Goal: Information Seeking & Learning: Learn about a topic

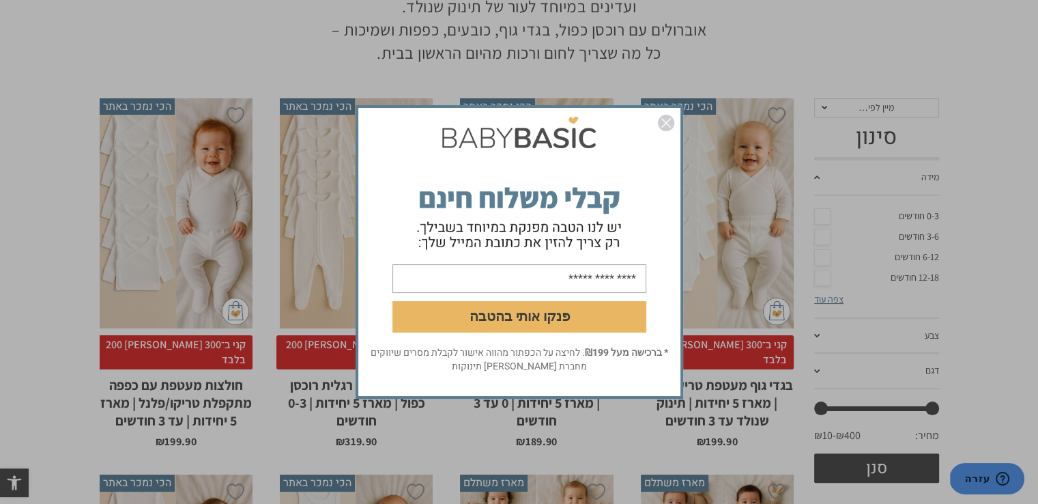
scroll to position [273, 0]
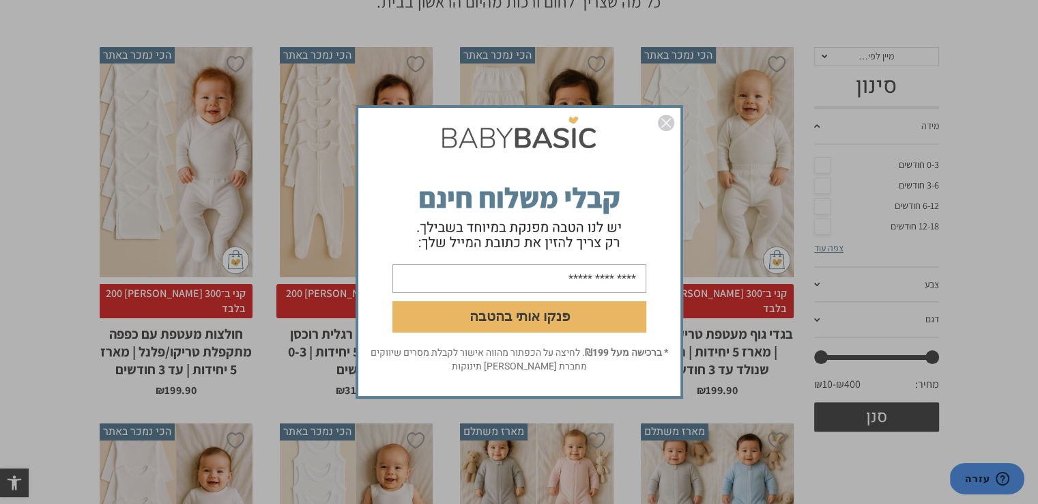
click at [664, 126] on img "סגור" at bounding box center [666, 123] width 16 height 16
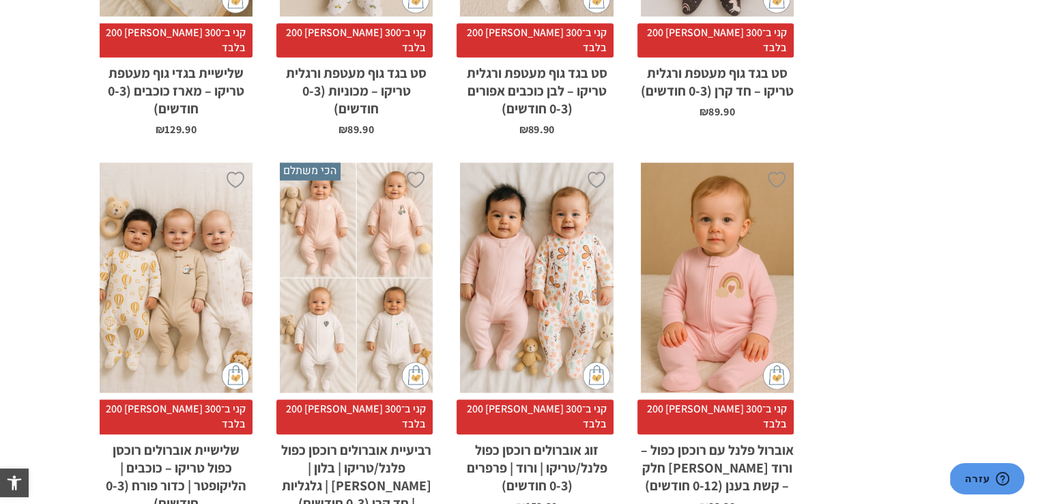
scroll to position [1707, 0]
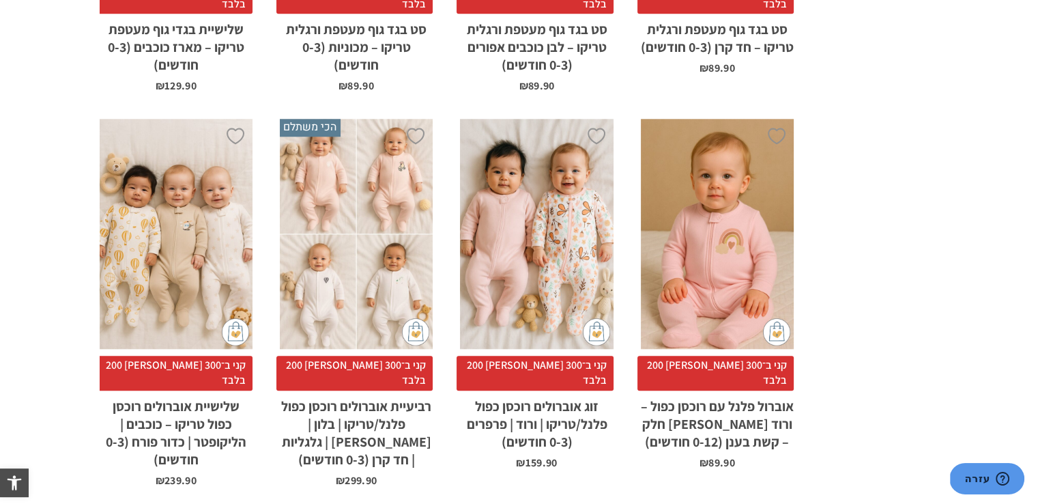
click at [707, 181] on div "x בחירת מידה 0-3m 3-6m 6-12m" at bounding box center [717, 234] width 153 height 230
click at [702, 223] on div "x בחירת מידה 0-3m 3-6m 6-12m" at bounding box center [717, 234] width 153 height 230
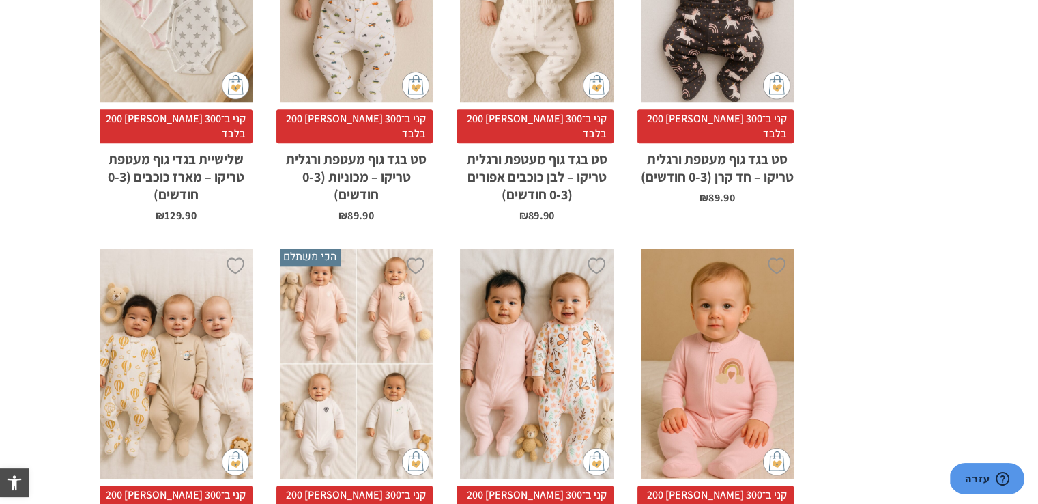
scroll to position [1570, 0]
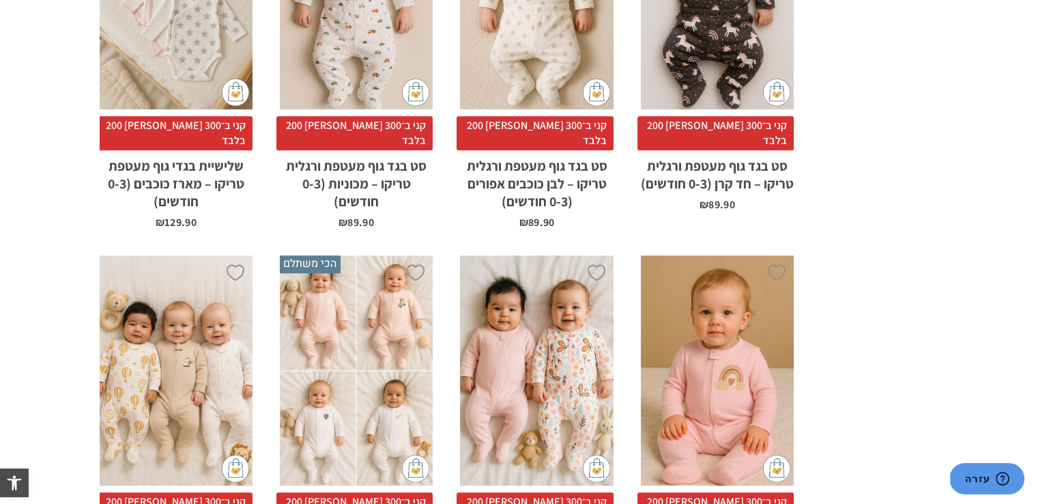
click at [732, 320] on div "x בחירת מידה 0-3m 3-6m 6-12m" at bounding box center [717, 370] width 153 height 230
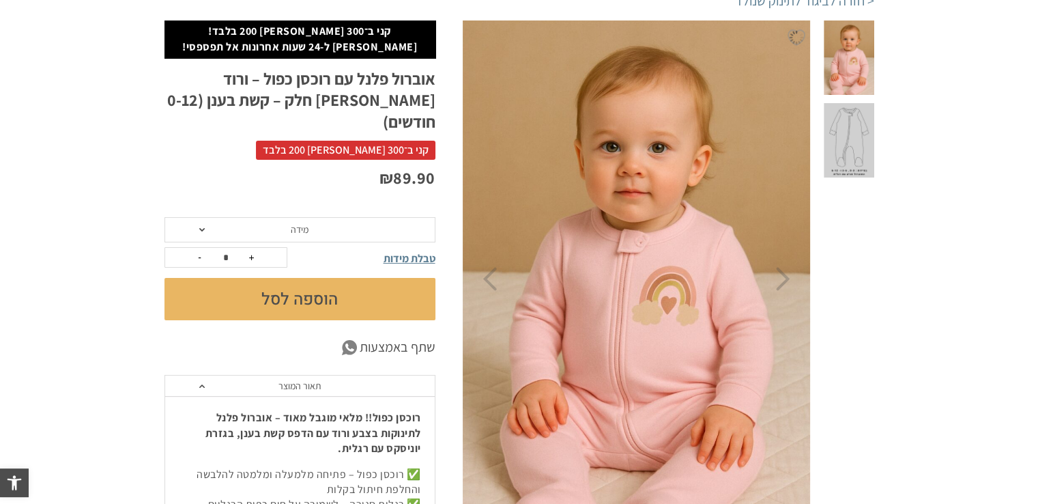
scroll to position [158, 0]
click at [727, 257] on img at bounding box center [637, 279] width 350 height 524
click at [599, 276] on img at bounding box center [637, 279] width 350 height 524
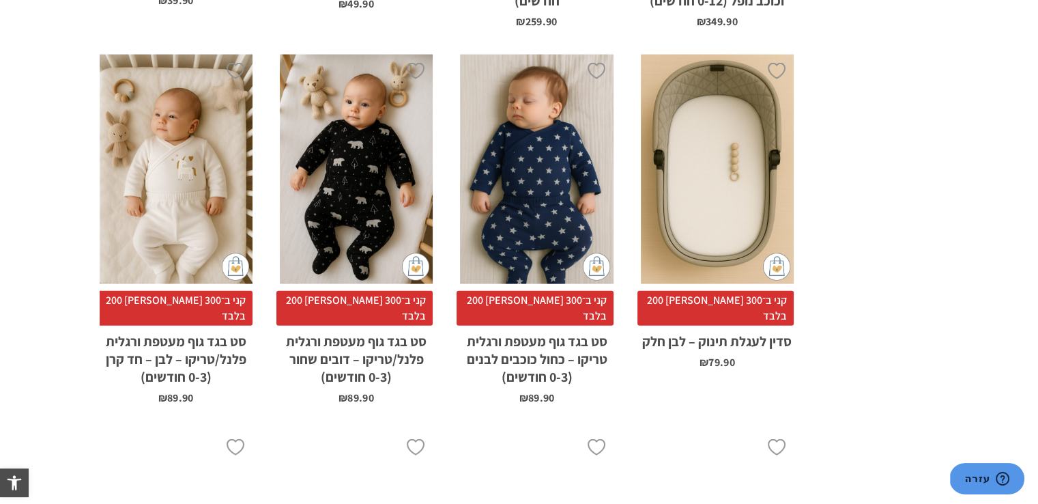
scroll to position [3230, 0]
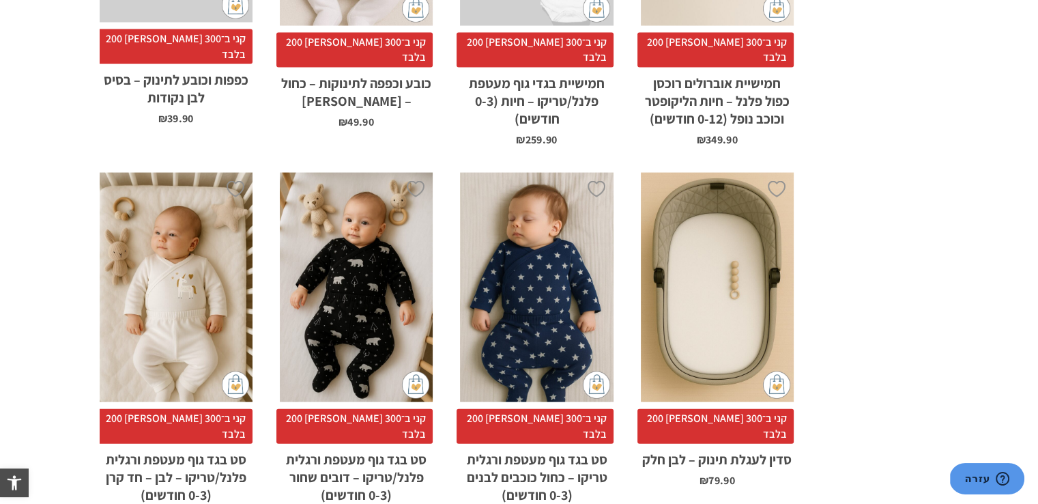
click at [149, 260] on div "x בחירת סוג בד טריקו (עונת מעבר/קיץ) פלנל (חורף)" at bounding box center [176, 288] width 153 height 230
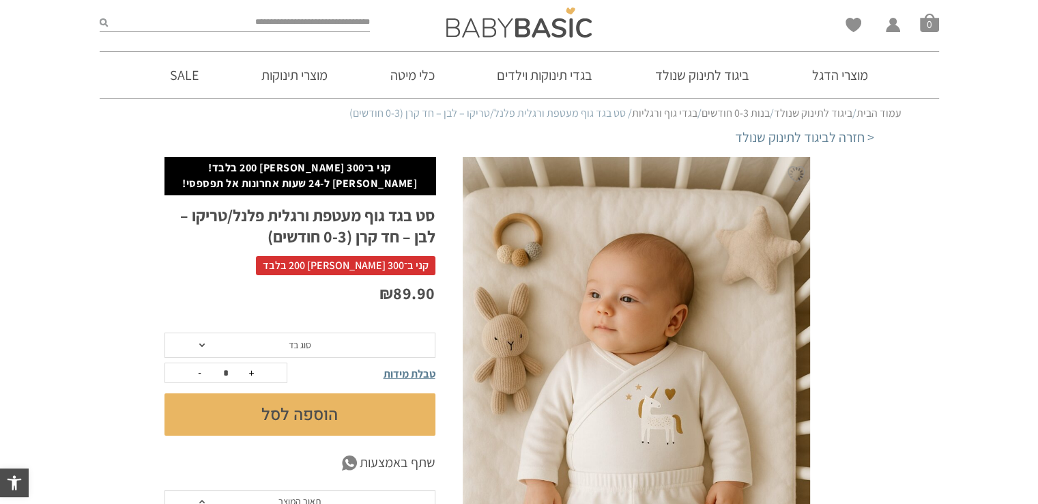
click at [598, 389] on img at bounding box center [637, 418] width 348 height 522
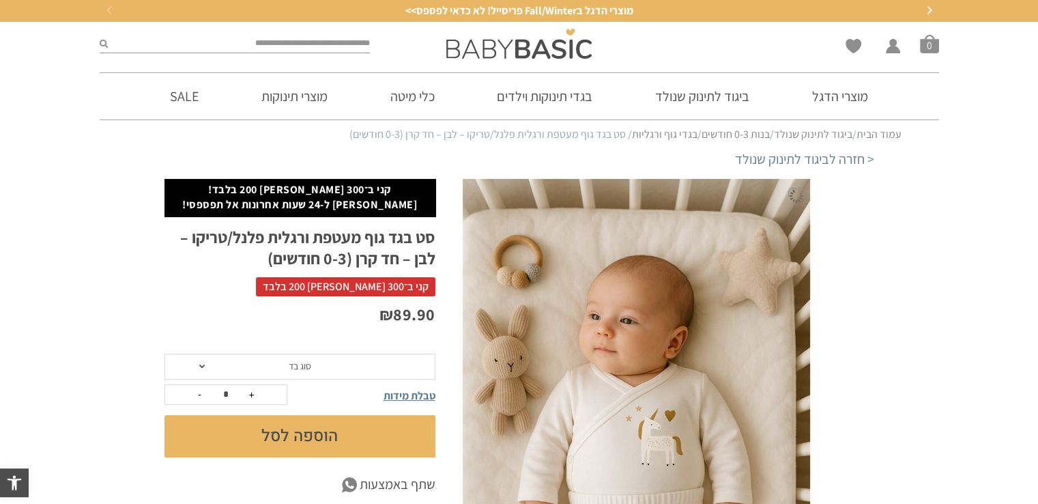
click at [620, 417] on img at bounding box center [637, 440] width 348 height 522
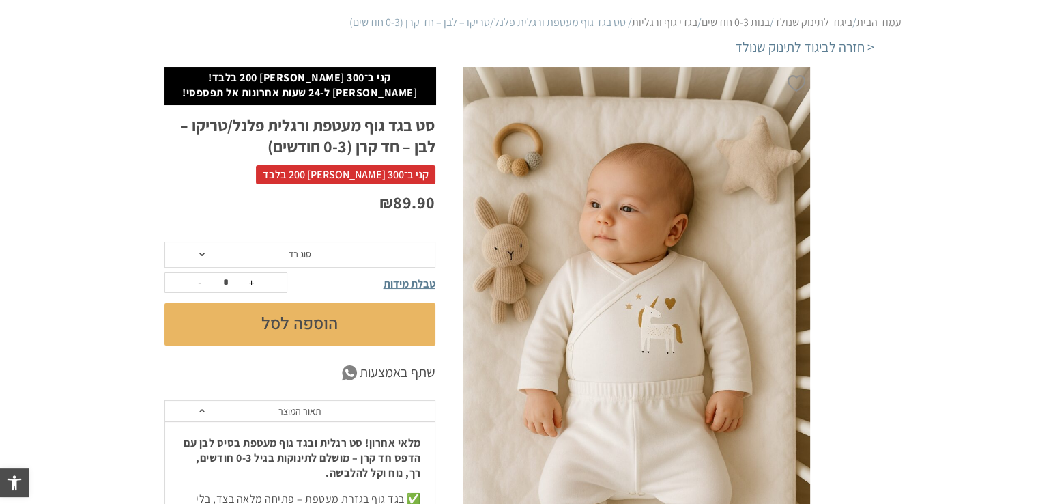
scroll to position [137, 0]
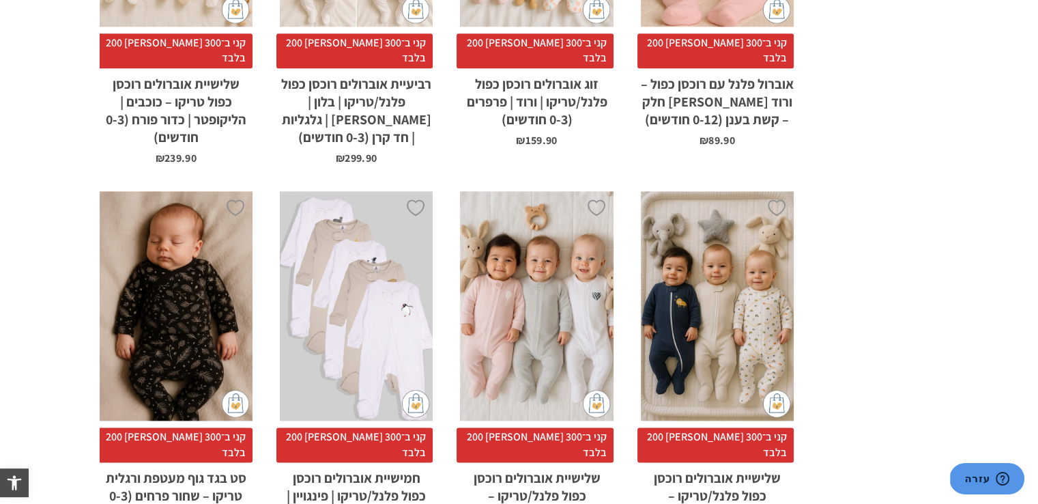
scroll to position [1589, 0]
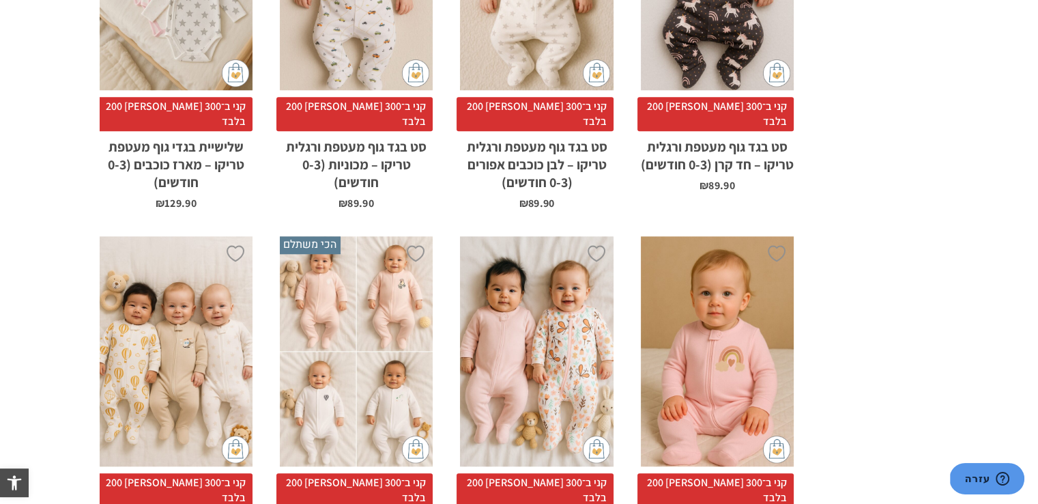
click at [747, 236] on div "x בחירת מידה 0-3m 3-6m 6-12m" at bounding box center [717, 351] width 153 height 230
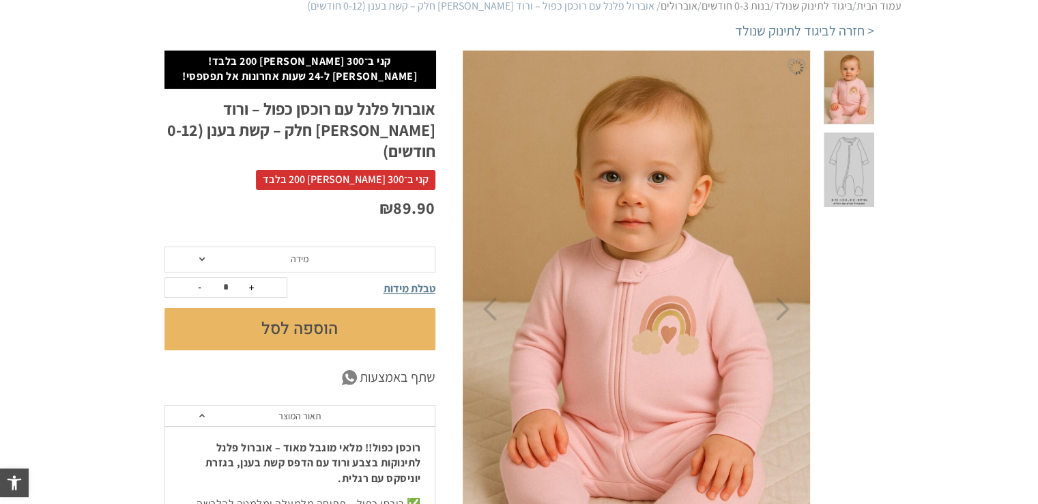
scroll to position [137, 0]
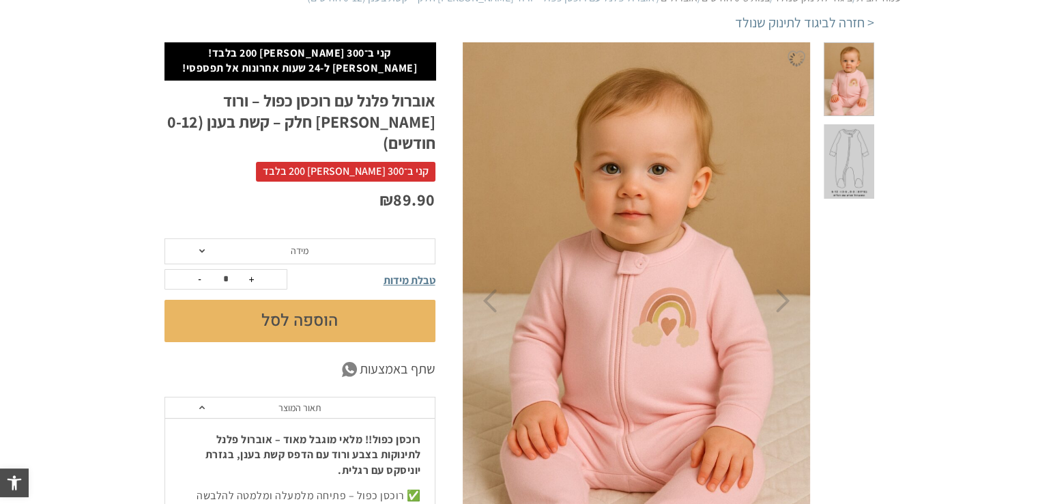
click at [675, 304] on img at bounding box center [637, 301] width 350 height 524
click at [616, 308] on img at bounding box center [637, 301] width 350 height 524
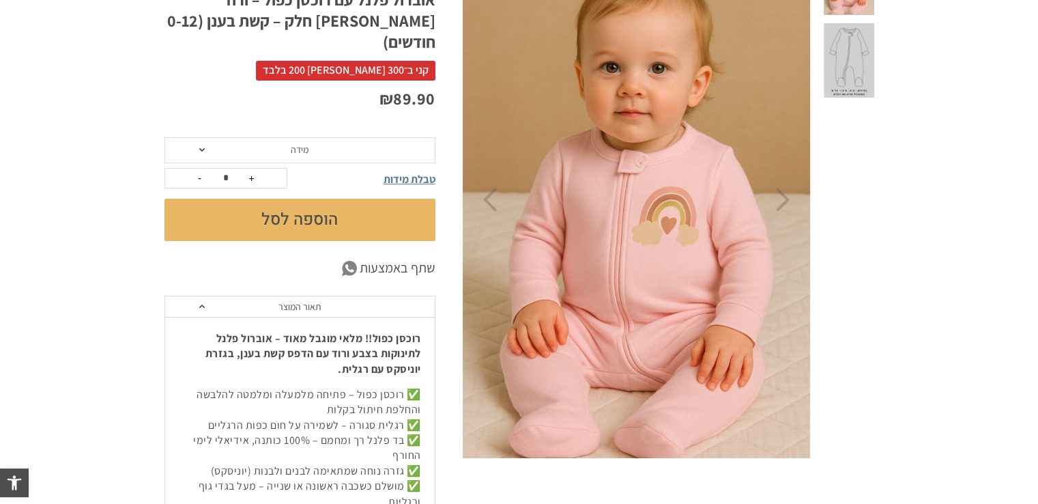
scroll to position [341, 0]
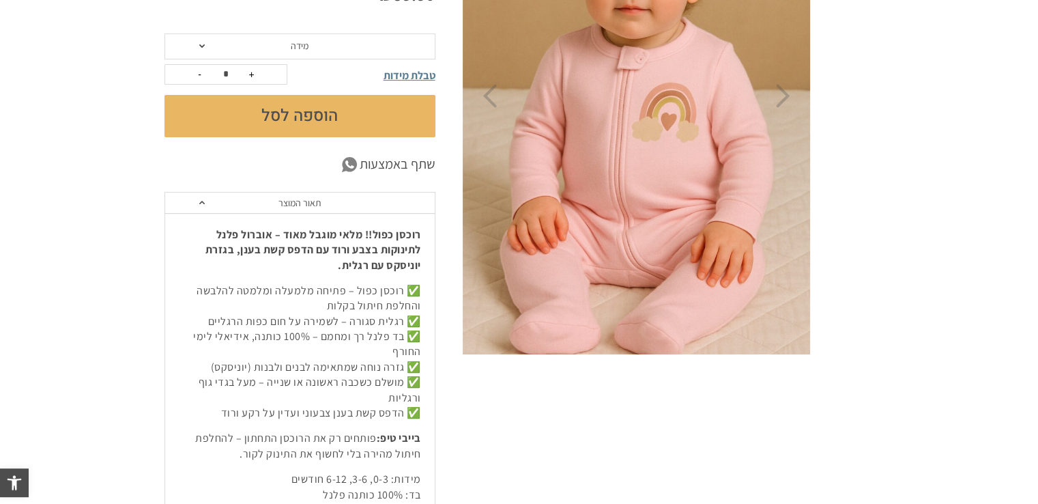
click at [664, 264] on img at bounding box center [637, 96] width 350 height 524
click at [665, 120] on img at bounding box center [637, 96] width 350 height 524
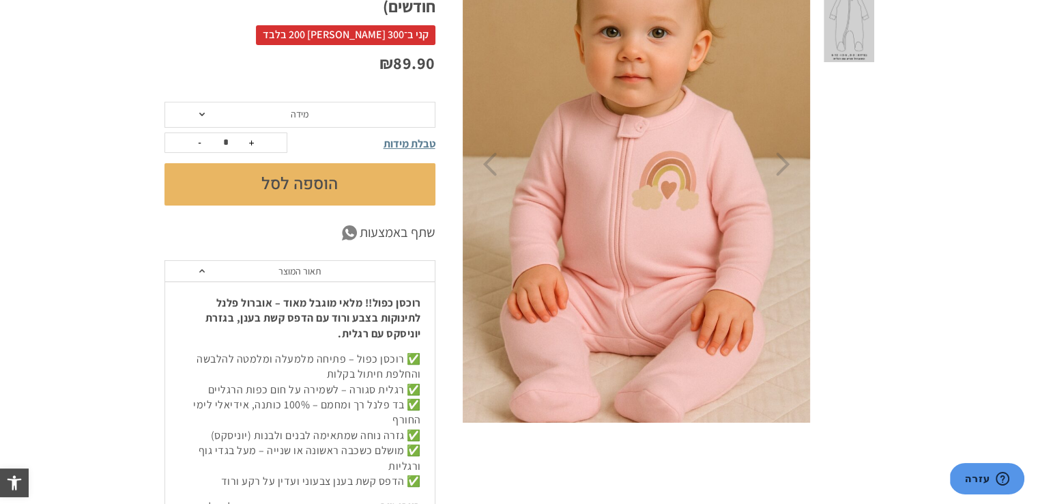
click at [677, 259] on img at bounding box center [637, 164] width 350 height 524
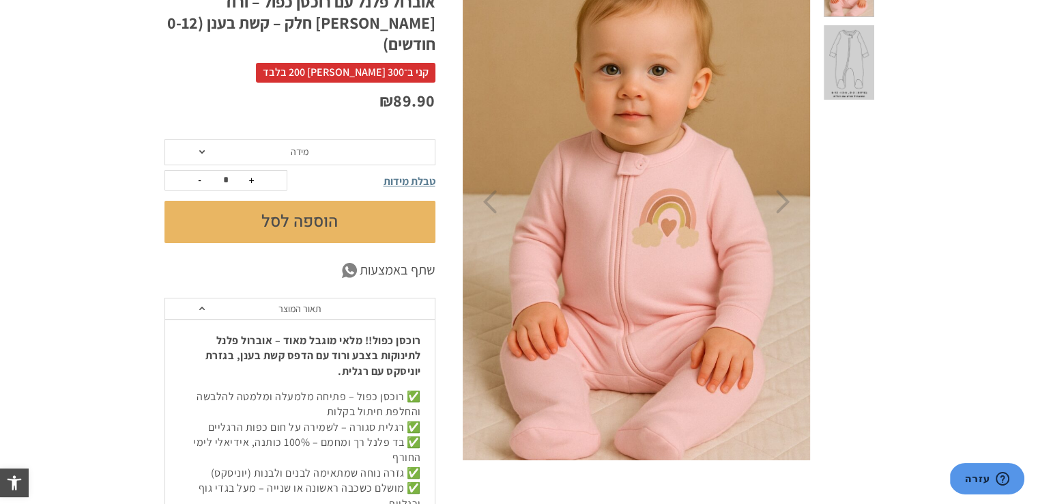
scroll to position [205, 0]
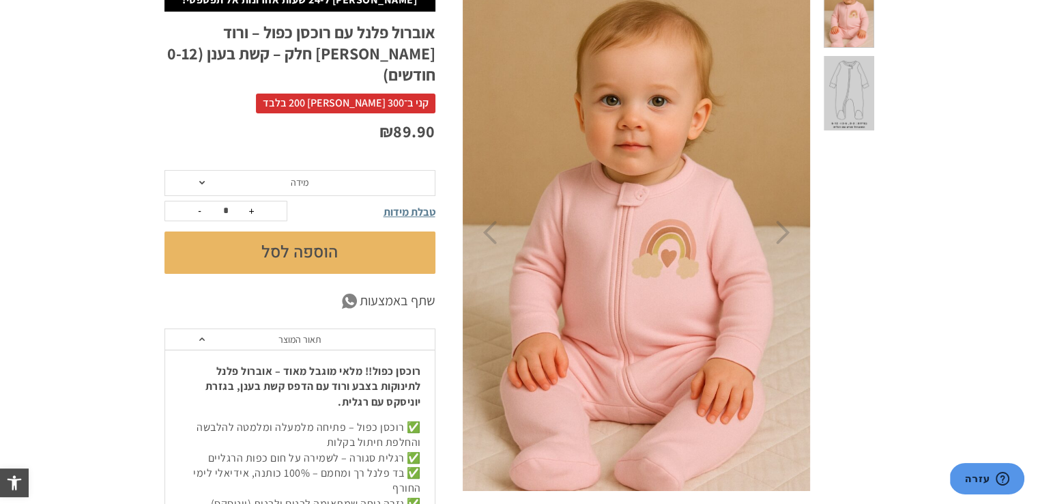
click at [671, 236] on img at bounding box center [637, 233] width 350 height 524
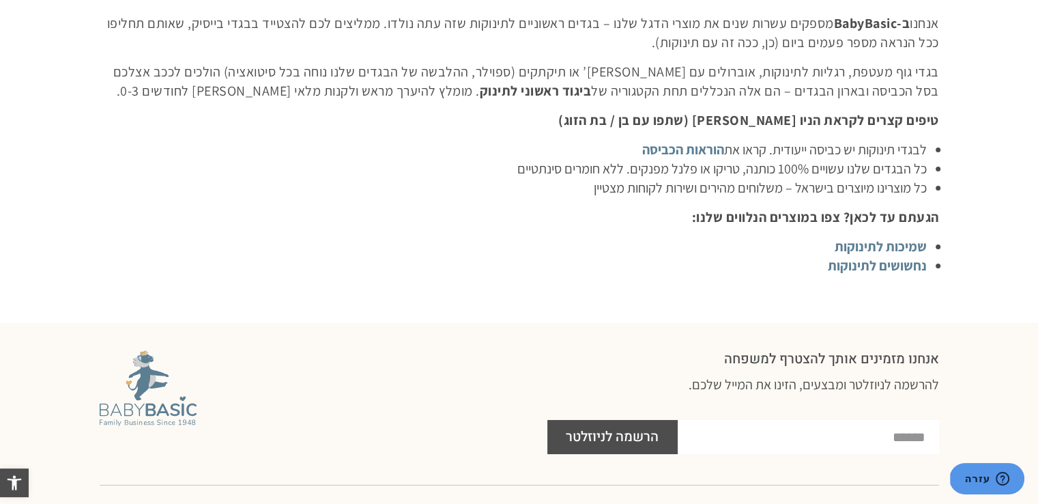
scroll to position [4644, 0]
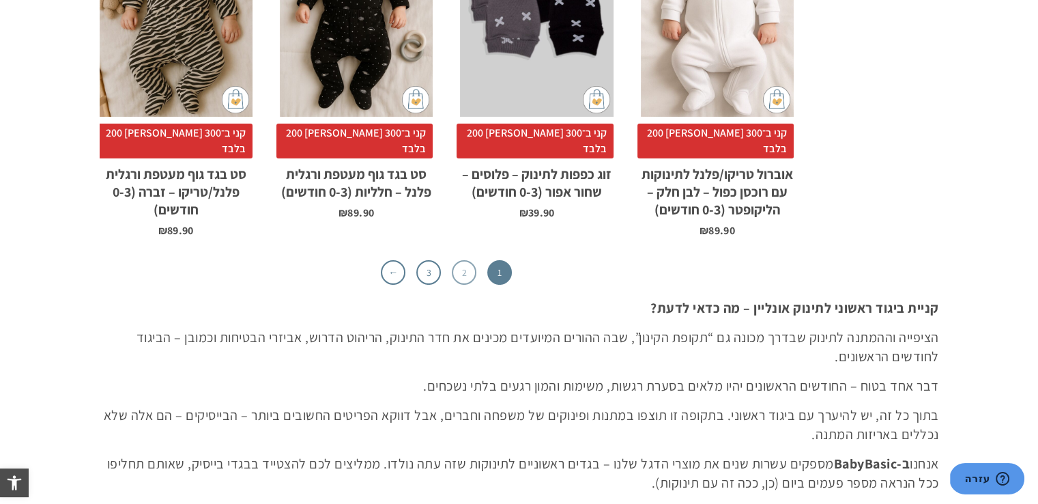
click at [467, 260] on link "2" at bounding box center [464, 272] width 25 height 25
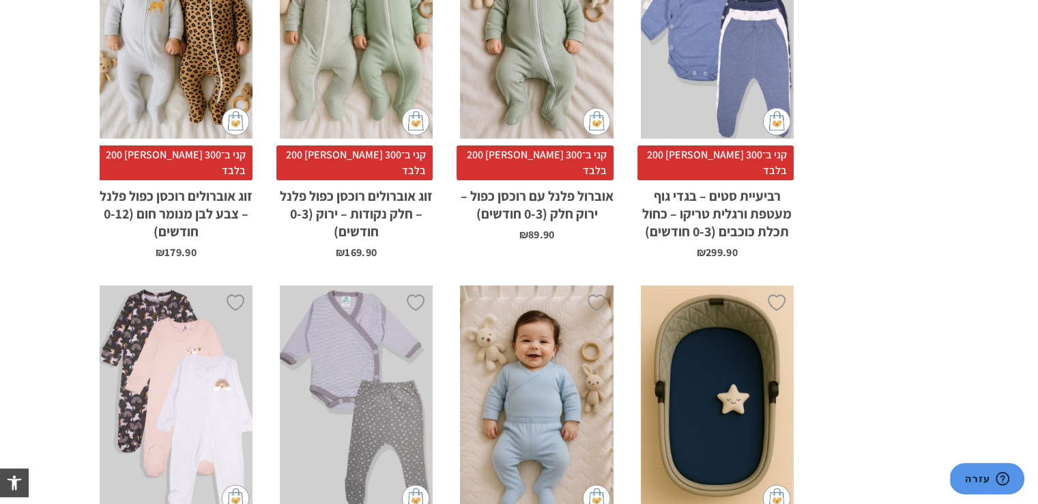
scroll to position [4218, 0]
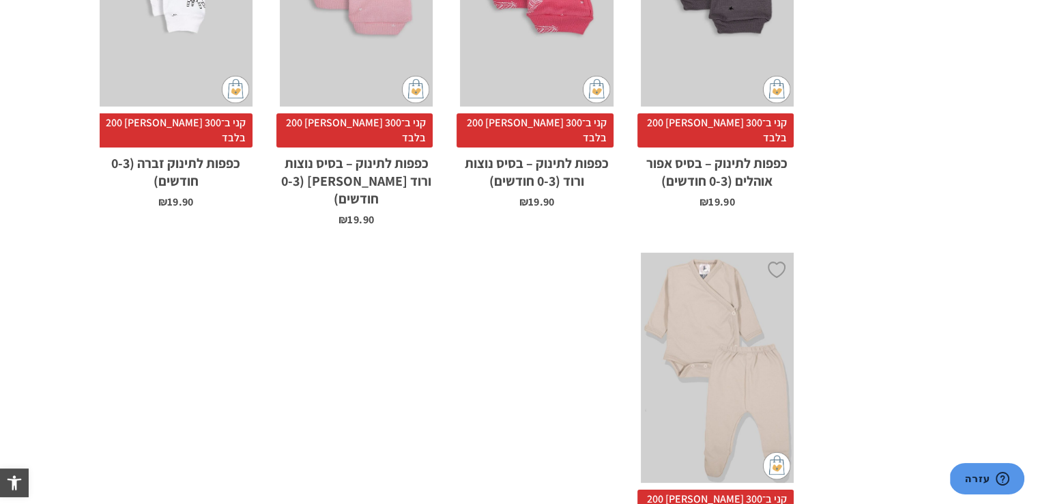
scroll to position [4164, 0]
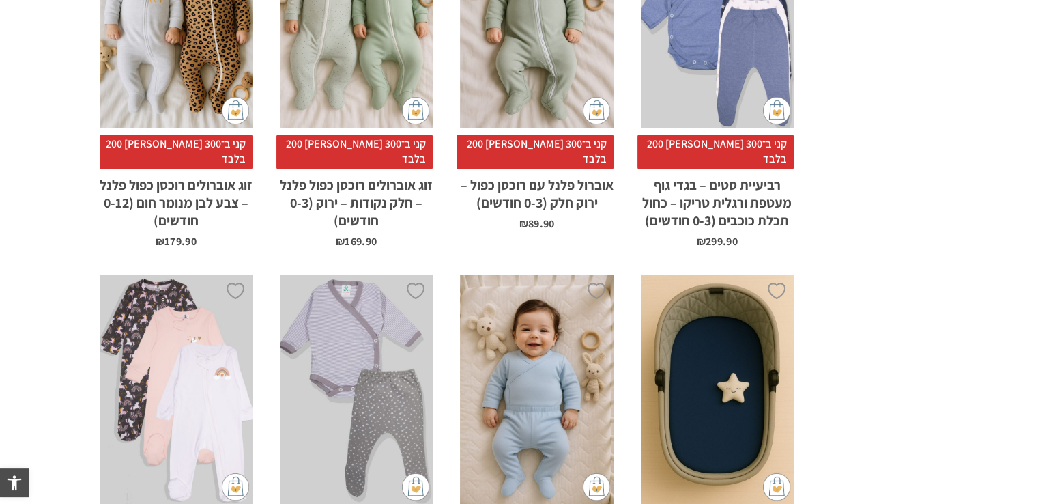
scroll to position [4218, 0]
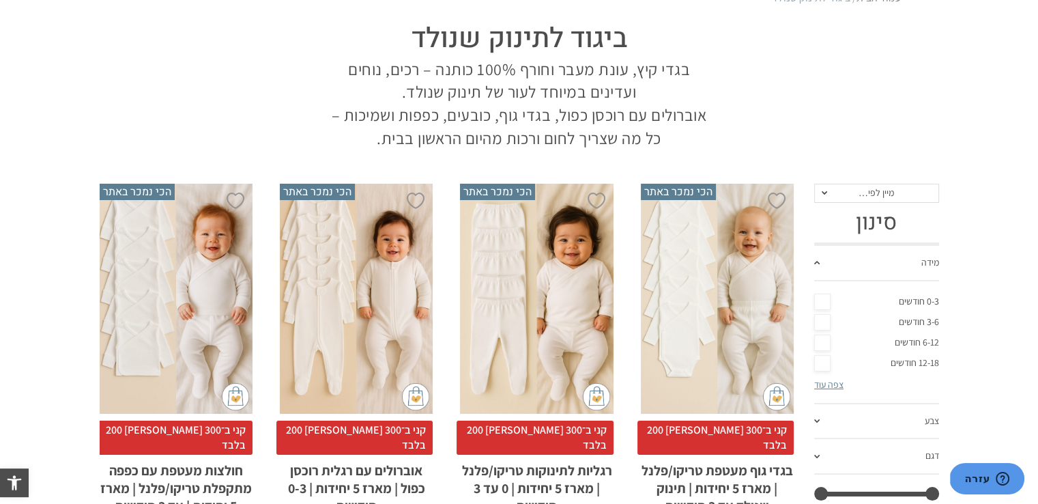
click at [186, 312] on div "x בחירת סוג בד טריקו (עונת מעבר/קיץ) פלנל (חורף)" at bounding box center [176, 299] width 153 height 230
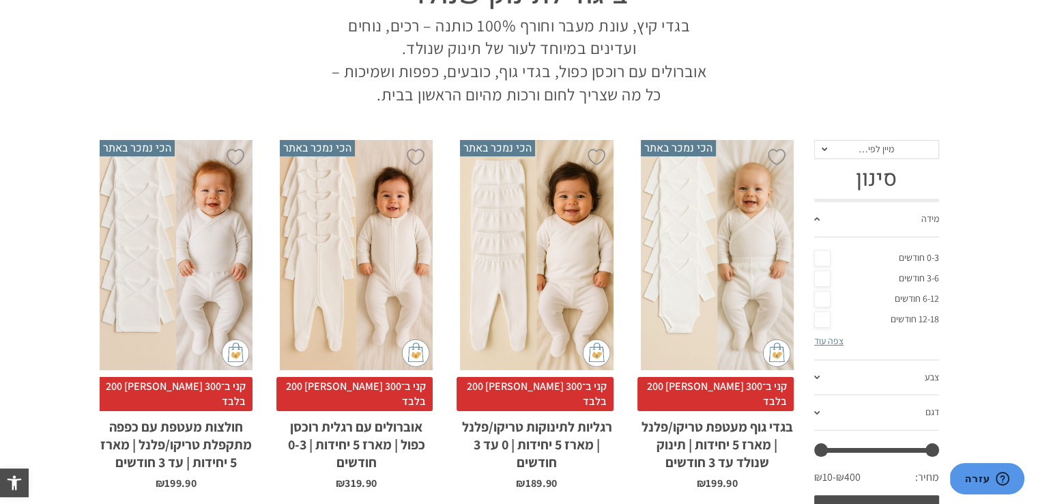
scroll to position [205, 0]
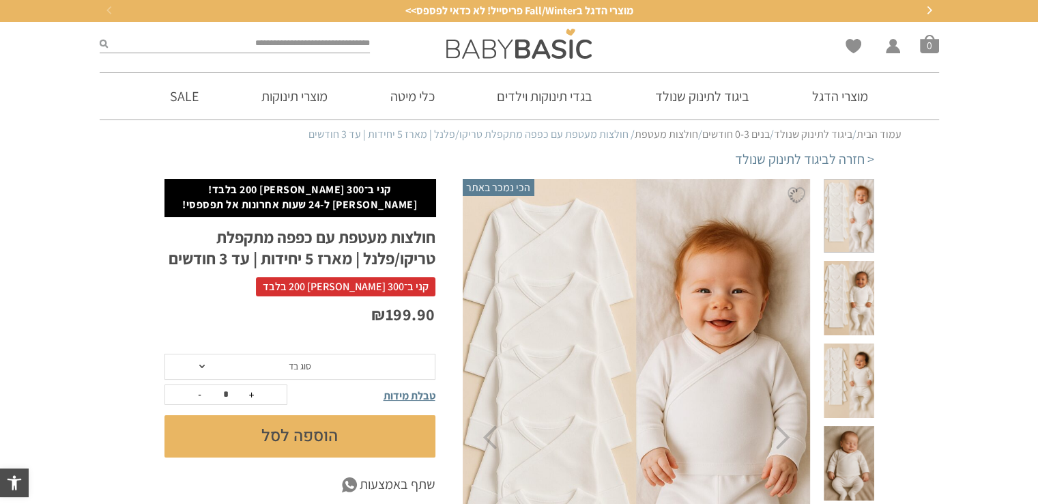
click at [851, 285] on span at bounding box center [849, 298] width 50 height 74
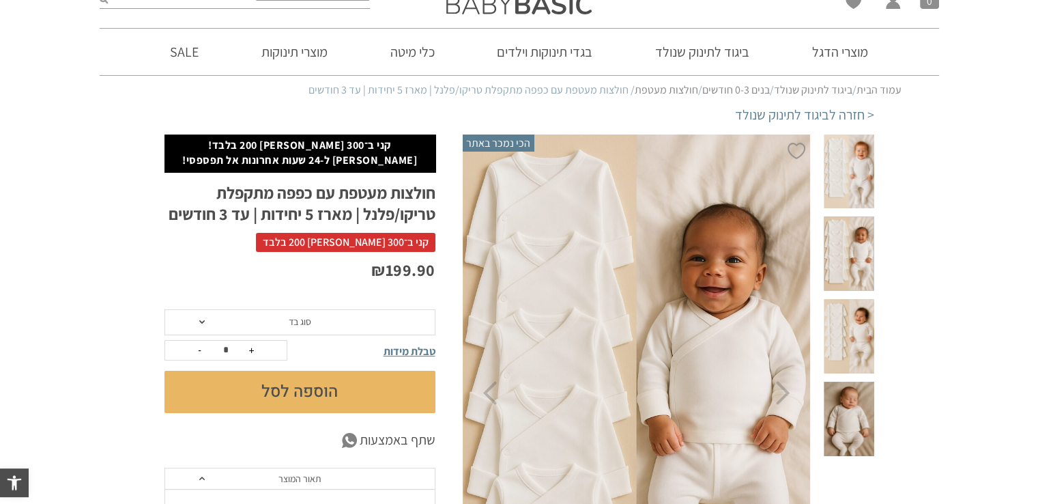
scroll to position [68, 0]
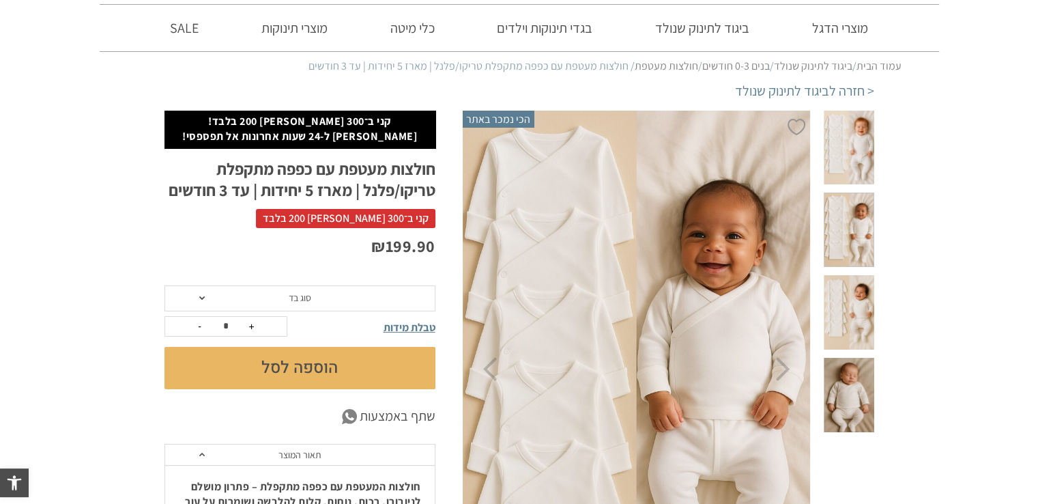
click at [860, 282] on span at bounding box center [849, 312] width 50 height 74
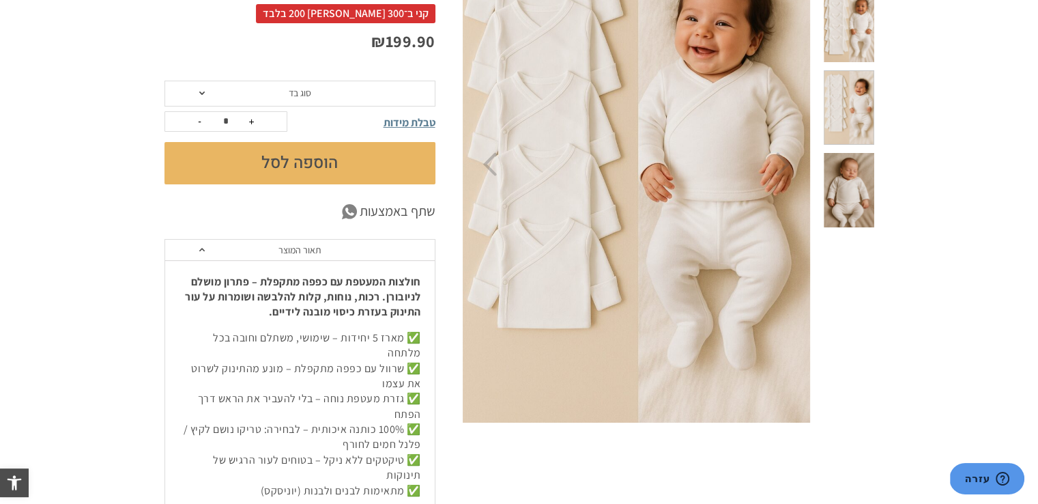
scroll to position [341, 0]
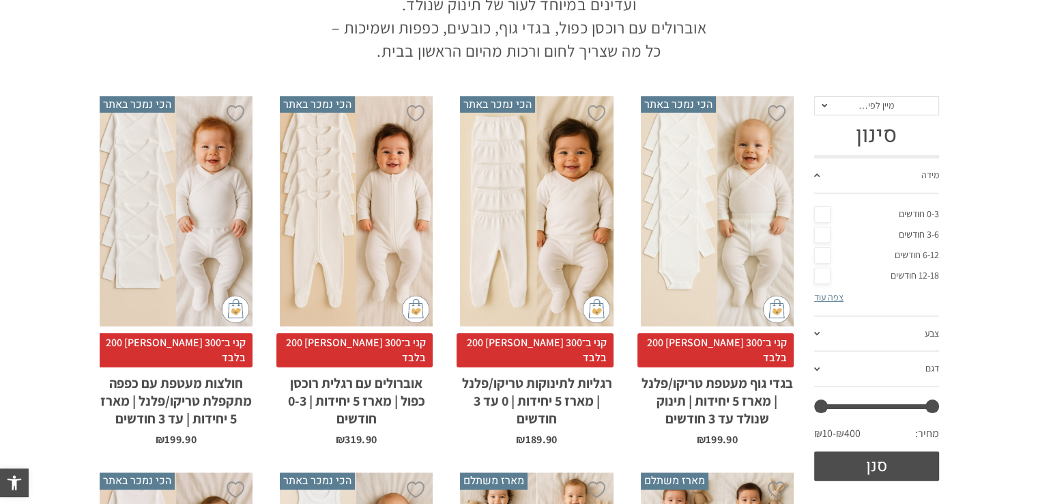
click at [758, 229] on div "x בחירת סוג בד טריקו (עונת מעבר/קיץ) פלנל (חורף)" at bounding box center [717, 211] width 153 height 230
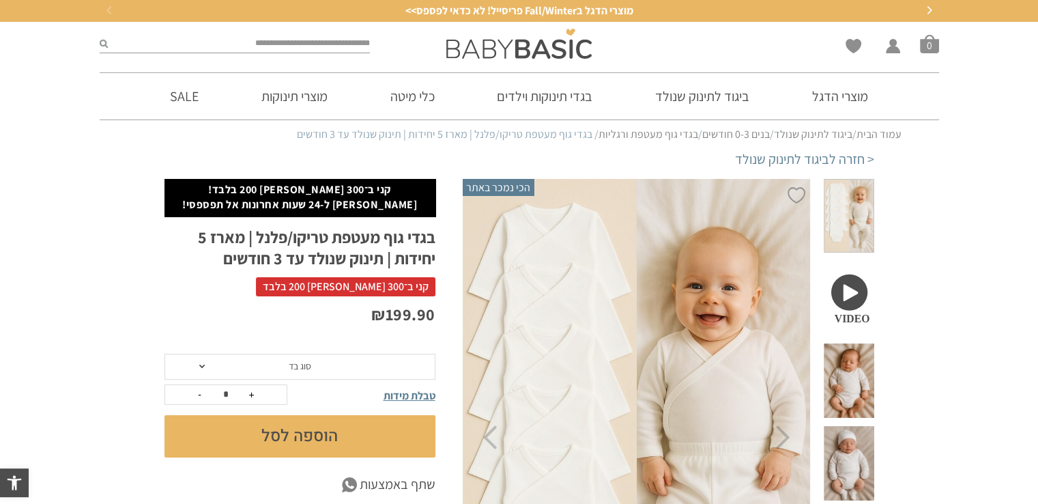
click at [862, 343] on span at bounding box center [849, 380] width 50 height 74
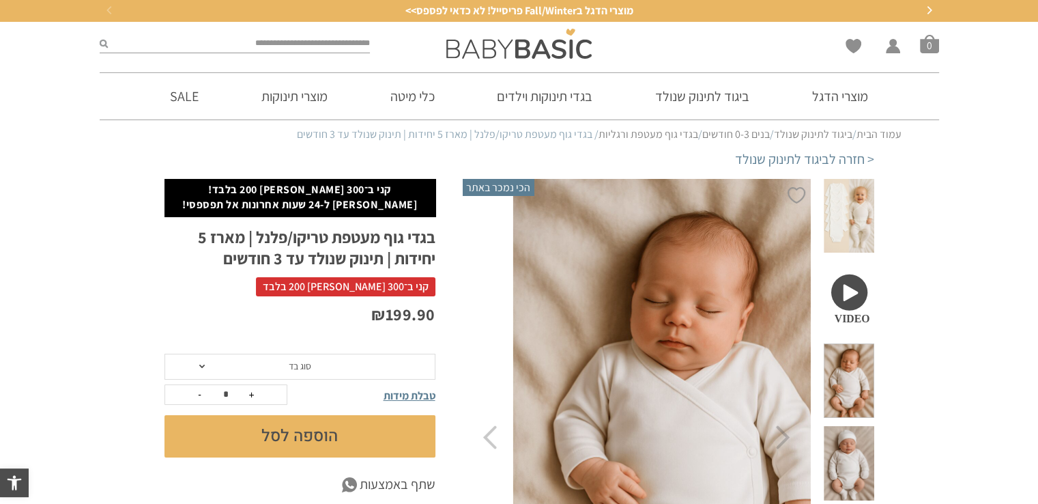
click at [857, 287] on span at bounding box center [849, 298] width 50 height 74
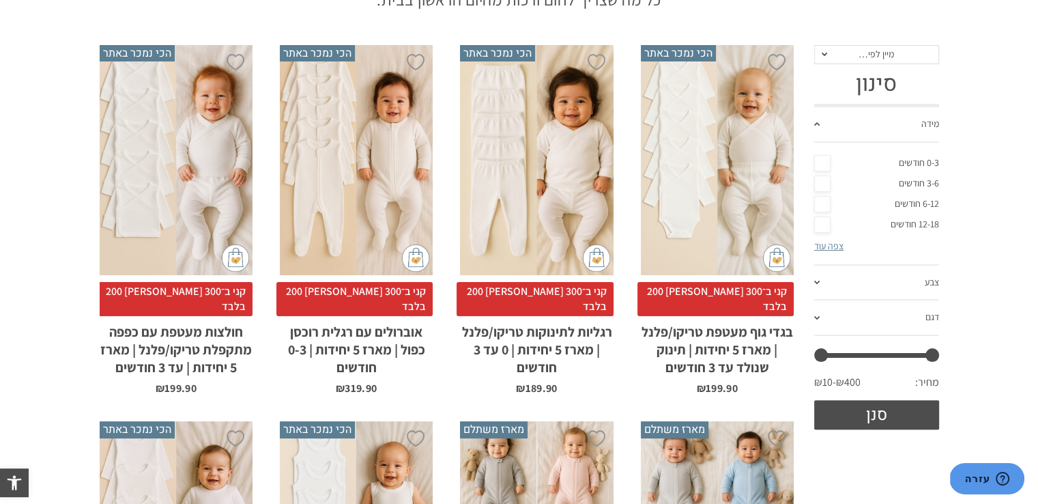
scroll to position [170, 0]
